Goal: Information Seeking & Learning: Learn about a topic

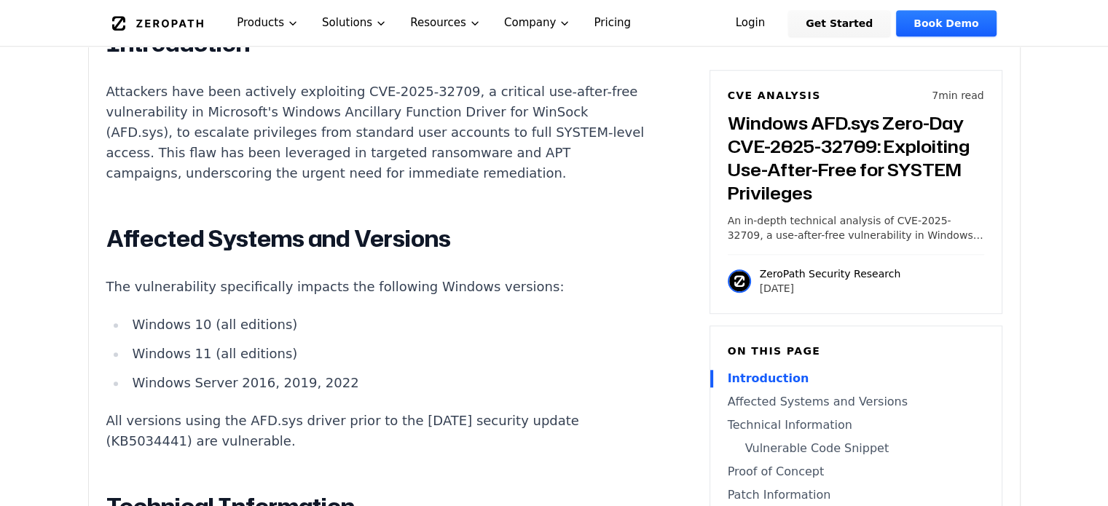
scroll to position [1160, 0]
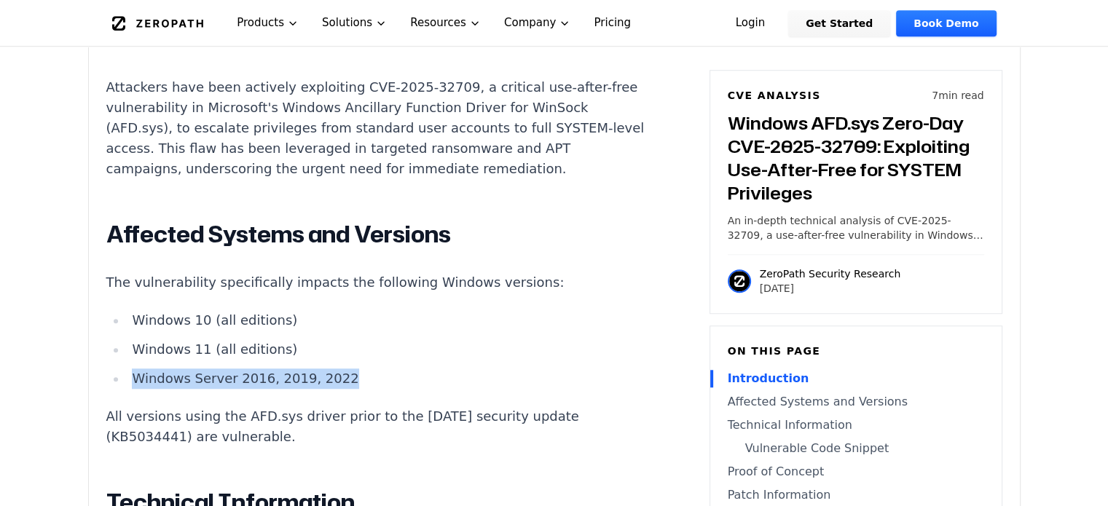
drag, startPoint x: 131, startPoint y: 342, endPoint x: 344, endPoint y: 346, distance: 213.4
click at [344, 368] on li "Windows Server 2016, 2019, 2022" at bounding box center [387, 378] width 521 height 20
drag, startPoint x: 119, startPoint y: 377, endPoint x: 297, endPoint y: 396, distance: 178.7
click at [297, 406] on p "All versions using the AFD.sys driver prior to the [DATE] security update (KB50…" at bounding box center [377, 426] width 542 height 41
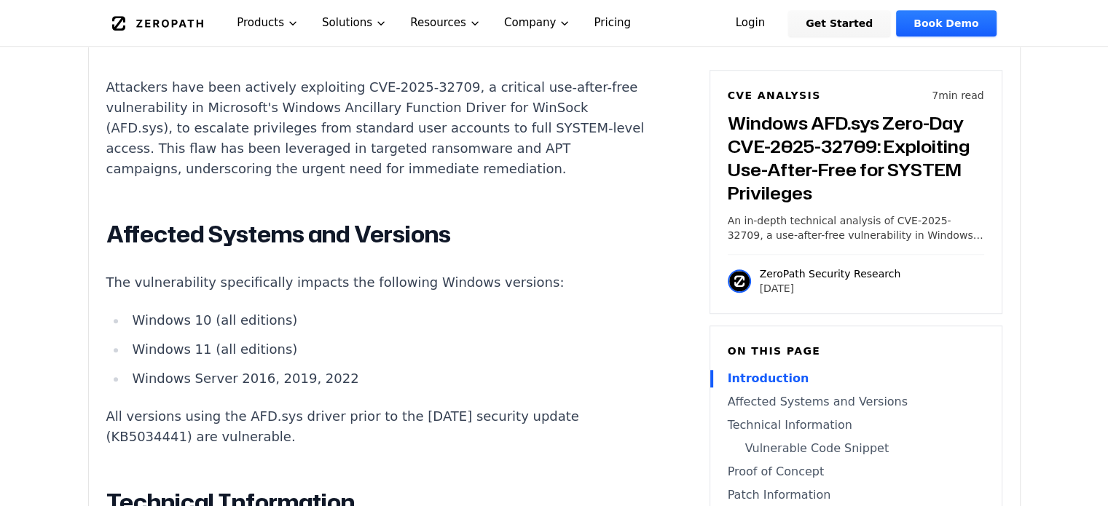
click at [297, 406] on p "All versions using the AFD.sys driver prior to the [DATE] security update (KB50…" at bounding box center [377, 426] width 542 height 41
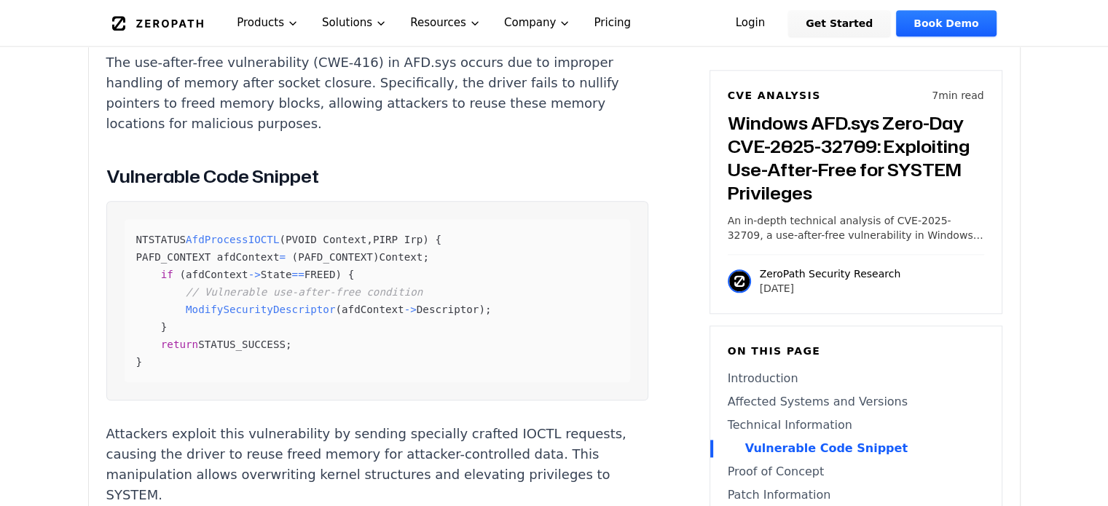
scroll to position [1649, 0]
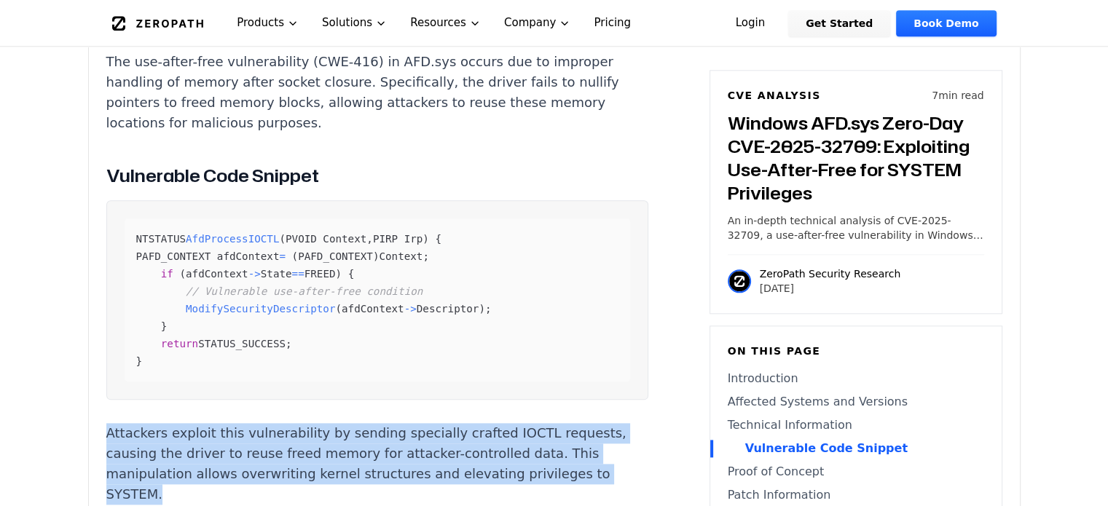
drag, startPoint x: 103, startPoint y: 390, endPoint x: 184, endPoint y: 454, distance: 103.1
click at [184, 454] on div "Experimental AI-Generated Content This CVE analysis is an experimental publicat…" at bounding box center [554, 252] width 931 height 2930
click at [184, 454] on p "Attackers exploit this vulnerability by sending specially crafted IOCTL request…" at bounding box center [377, 464] width 542 height 82
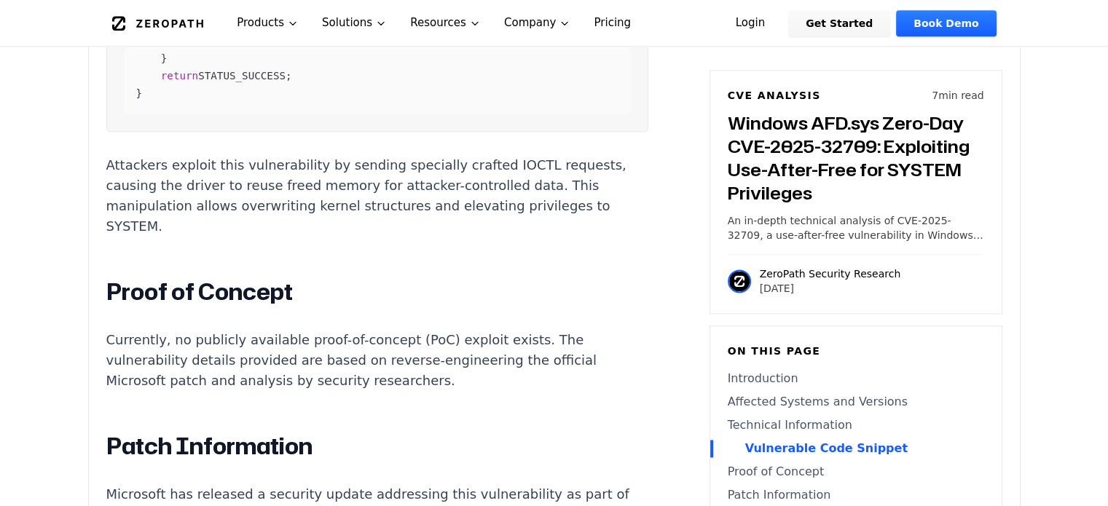
scroll to position [1917, 0]
click at [296, 171] on p "Attackers exploit this vulnerability by sending specially crafted IOCTL request…" at bounding box center [377, 195] width 542 height 82
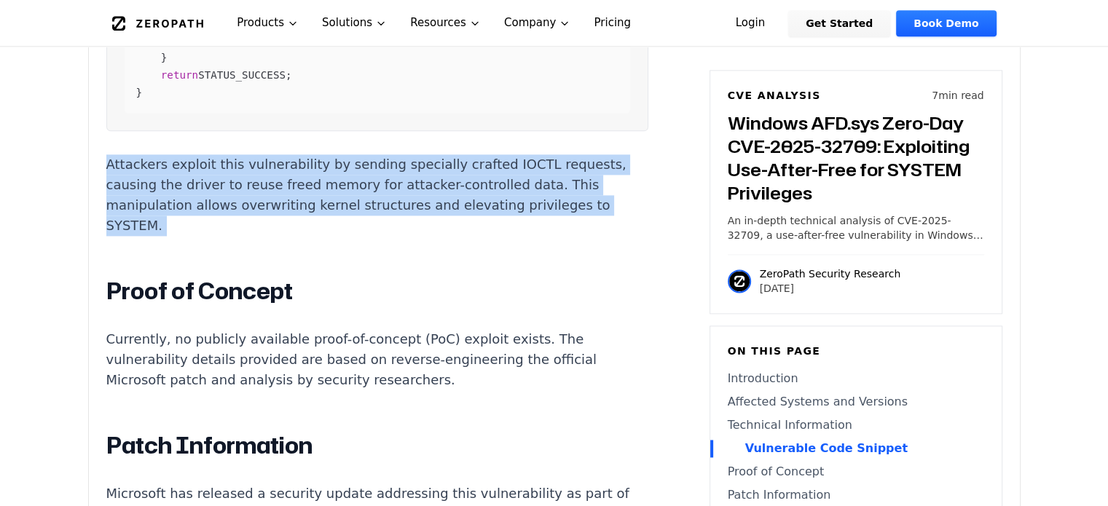
click at [296, 171] on p "Attackers exploit this vulnerability by sending specially crafted IOCTL request…" at bounding box center [377, 195] width 542 height 82
copy div "Attackers exploit this vulnerability by sending specially crafted IOCTL request…"
click at [612, 123] on article "Windows AFD.sys Zero-Day CVE-2025-32709: Exploiting Use-After-Free for SYSTEM P…" at bounding box center [398, 238] width 585 height 2303
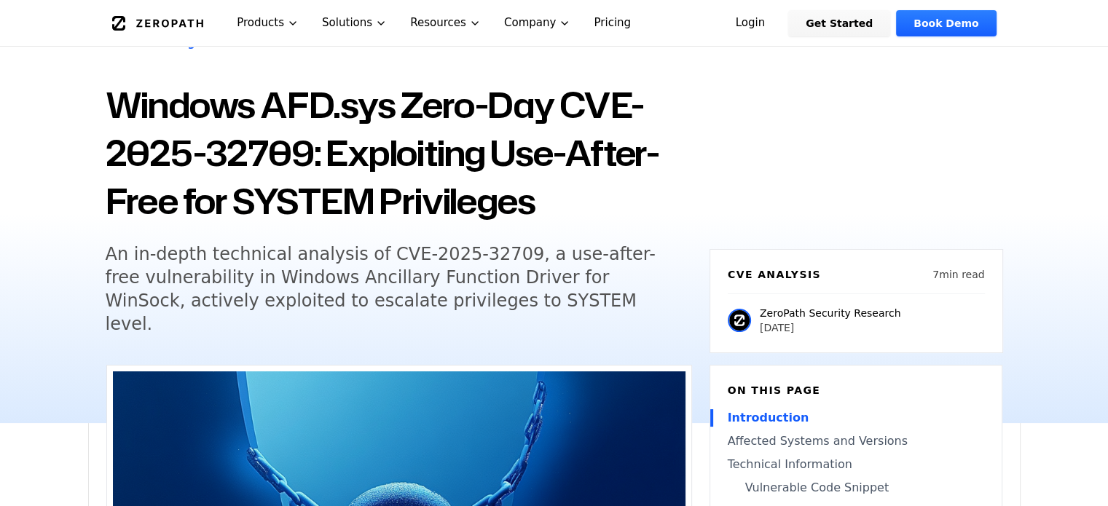
scroll to position [0, 0]
